Goal: Transaction & Acquisition: Purchase product/service

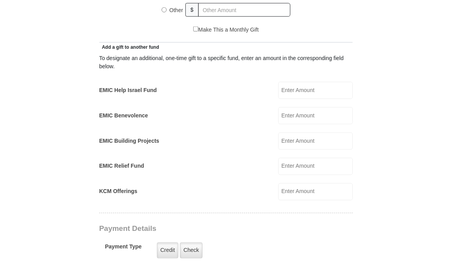
scroll to position [411, 0]
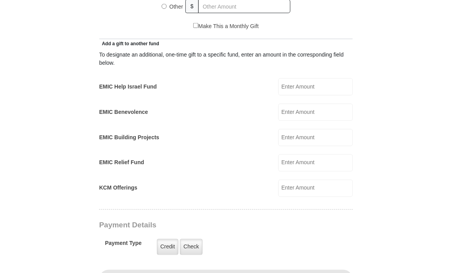
click at [283, 135] on input "EMIC Building Projects" at bounding box center [316, 137] width 75 height 17
type input "50.00"
click at [166, 244] on label "Credit" at bounding box center [167, 248] width 21 height 16
click at [0, 0] on input "Credit" at bounding box center [0, 0] width 0 height 0
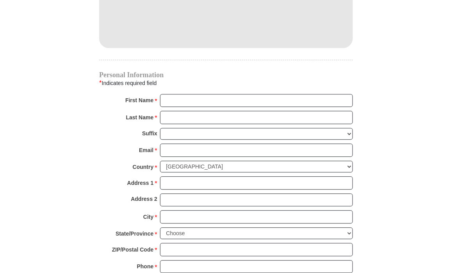
scroll to position [717, 0]
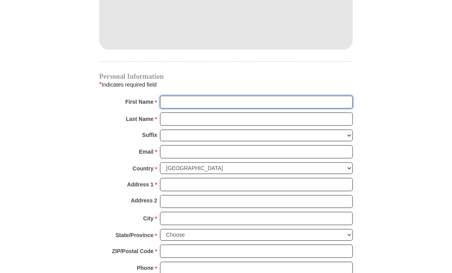
click at [169, 98] on input "First Name *" at bounding box center [256, 102] width 193 height 13
type input "[PERSON_NAME]"
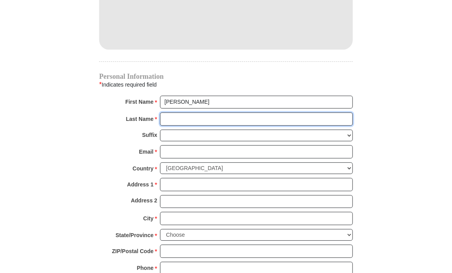
click at [163, 122] on input "Last Name *" at bounding box center [256, 119] width 193 height 13
type input "[PERSON_NAME]"
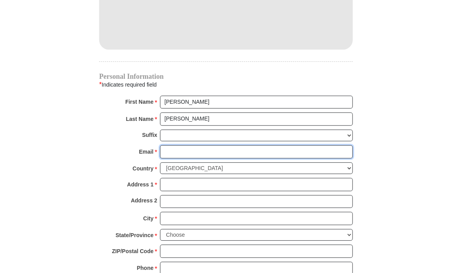
click at [169, 152] on input "Email *" at bounding box center [256, 151] width 193 height 13
type input "[EMAIL_ADDRESS][DOMAIN_NAME]"
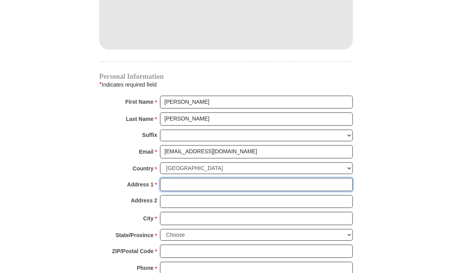
click at [166, 183] on input "Address 1 *" at bounding box center [256, 184] width 193 height 13
type input "[STREET_ADDRESS]"
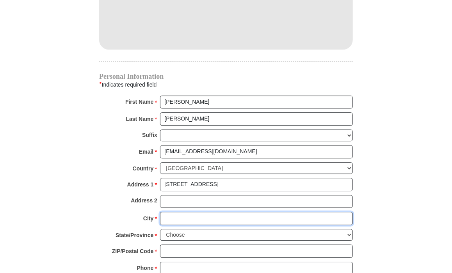
type input "Roswell"
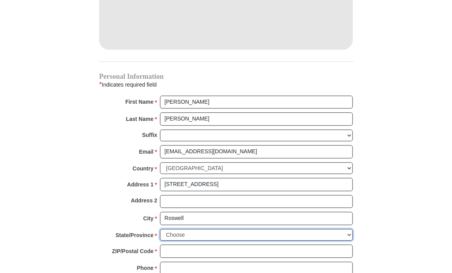
select select "GA"
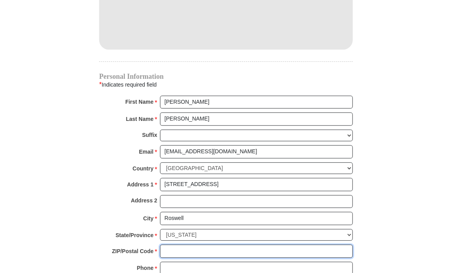
type input "30075"
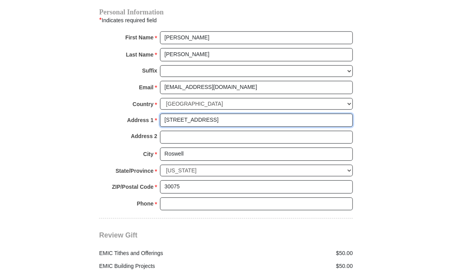
scroll to position [791, 0]
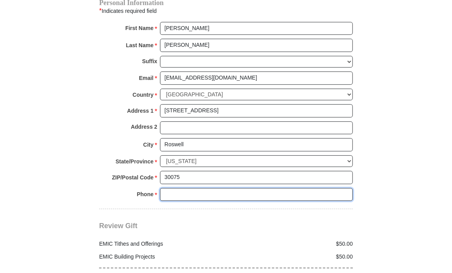
click at [163, 190] on input "Phone * *" at bounding box center [256, 194] width 193 height 13
type input "6785755575"
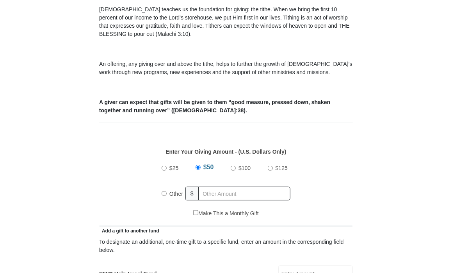
scroll to position [225, 0]
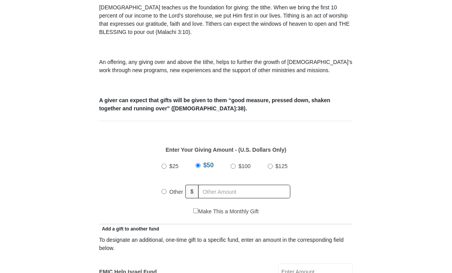
click at [164, 191] on input "Other" at bounding box center [164, 191] width 5 height 5
radio input "true"
click at [224, 183] on div "Other $" at bounding box center [226, 192] width 129 height 20
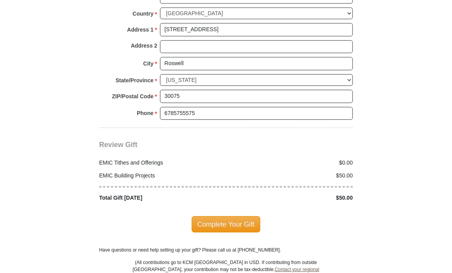
scroll to position [917, 0]
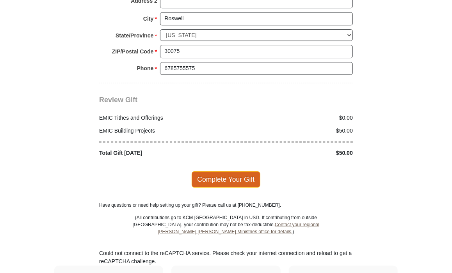
click at [214, 173] on span "Complete Your Gift" at bounding box center [226, 180] width 69 height 16
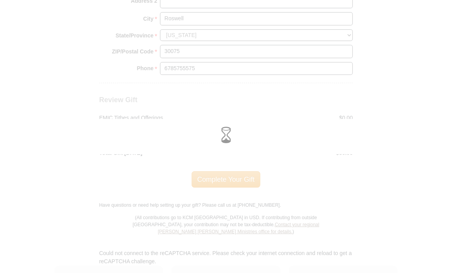
click at [257, 125] on div at bounding box center [225, 137] width 441 height 25
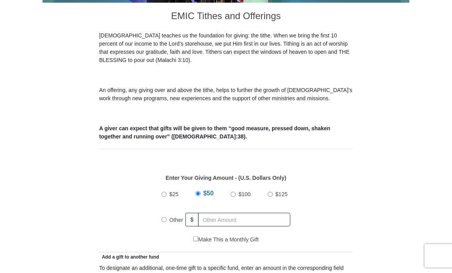
scroll to position [198, 0]
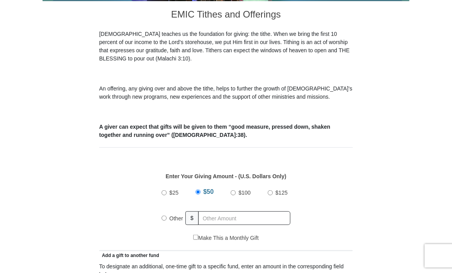
click at [165, 218] on input "Other" at bounding box center [164, 218] width 5 height 5
radio input "true"
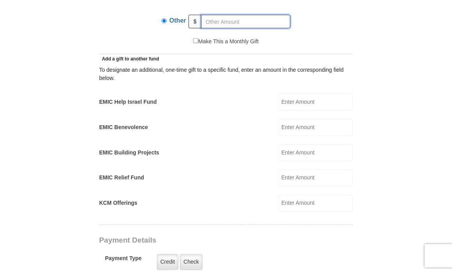
scroll to position [411, 0]
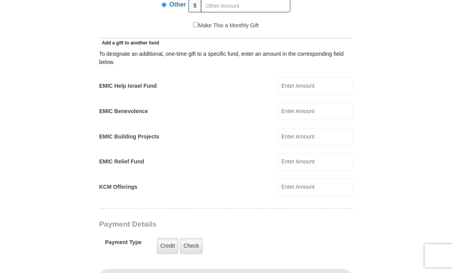
click at [284, 136] on input "EMIC Building Projects" at bounding box center [316, 137] width 75 height 17
type input "50.00"
click at [163, 242] on label "Credit" at bounding box center [167, 247] width 21 height 16
click at [0, 0] on input "Credit" at bounding box center [0, 0] width 0 height 0
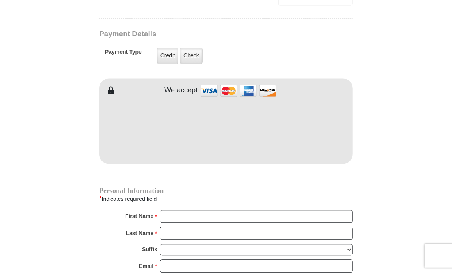
scroll to position [624, 0]
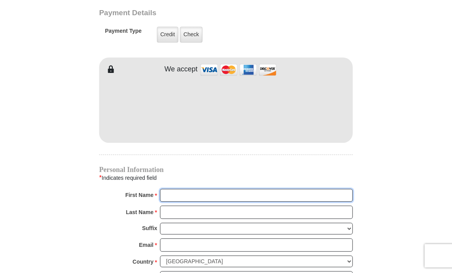
click at [165, 192] on input "First Name *" at bounding box center [256, 195] width 193 height 13
type input "[PERSON_NAME]"
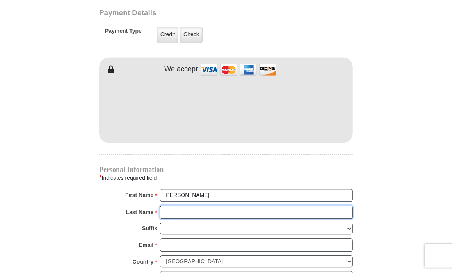
click at [163, 207] on input "Last Name *" at bounding box center [256, 212] width 193 height 13
type input "[PERSON_NAME]"
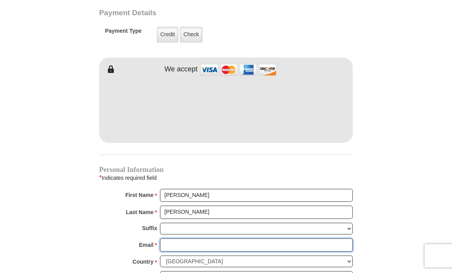
click at [179, 240] on input "Email *" at bounding box center [256, 245] width 193 height 13
type input "[EMAIL_ADDRESS][DOMAIN_NAME]"
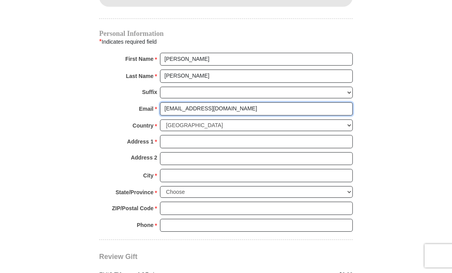
scroll to position [778, 0]
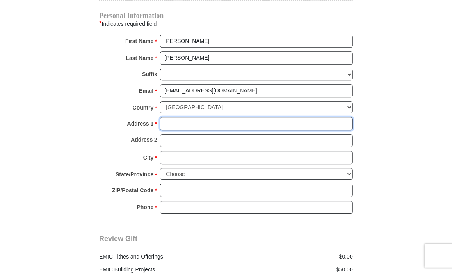
click at [179, 123] on input "Address 1 *" at bounding box center [256, 123] width 193 height 13
type input "[STREET_ADDRESS]"
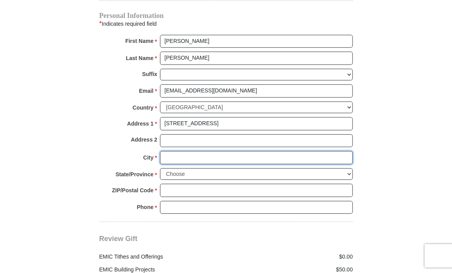
type input "Roswell"
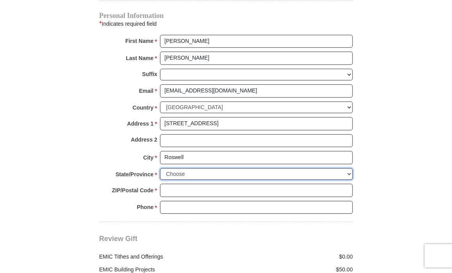
select select "GA"
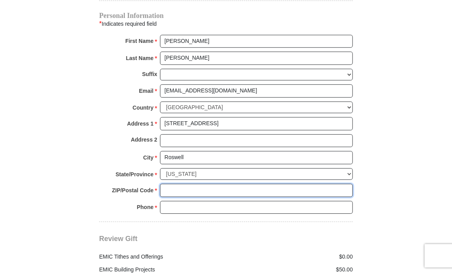
type input "30075"
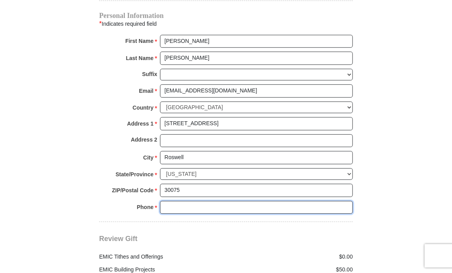
click at [173, 201] on input "Phone * *" at bounding box center [256, 207] width 193 height 13
type input "6785755575"
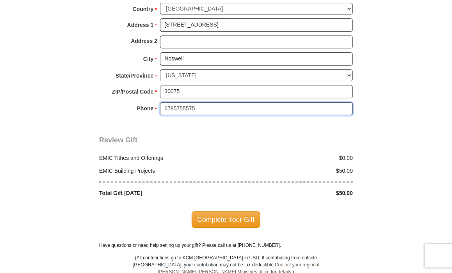
scroll to position [884, 0]
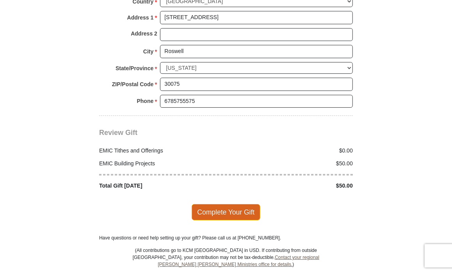
click at [234, 207] on span "Complete Your Gift" at bounding box center [226, 212] width 69 height 16
